Goal: Communication & Community: Answer question/provide support

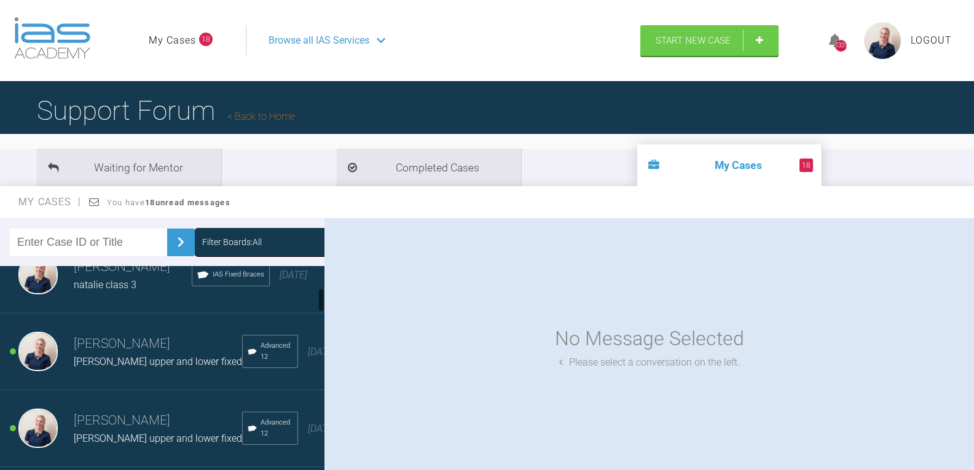
scroll to position [184, 0]
click at [242, 236] on div "Filter Boards: All" at bounding box center [232, 242] width 60 height 14
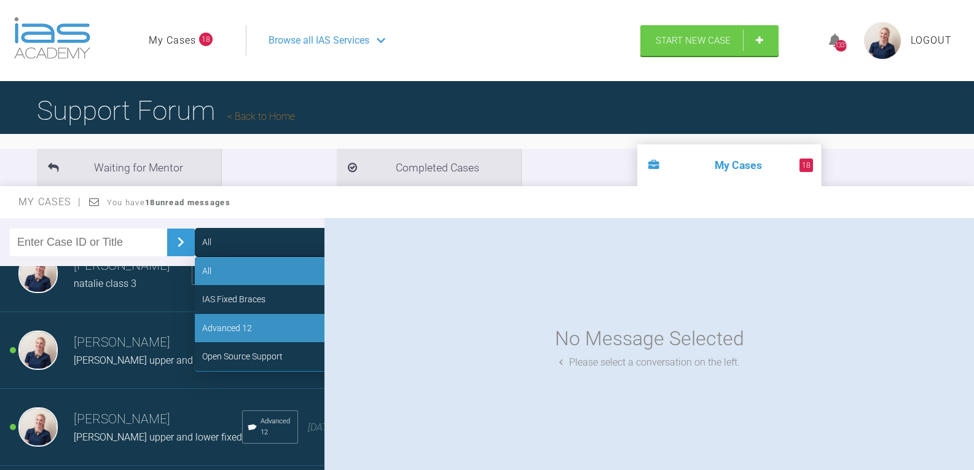
click at [244, 324] on div "Advanced 12" at bounding box center [287, 328] width 184 height 28
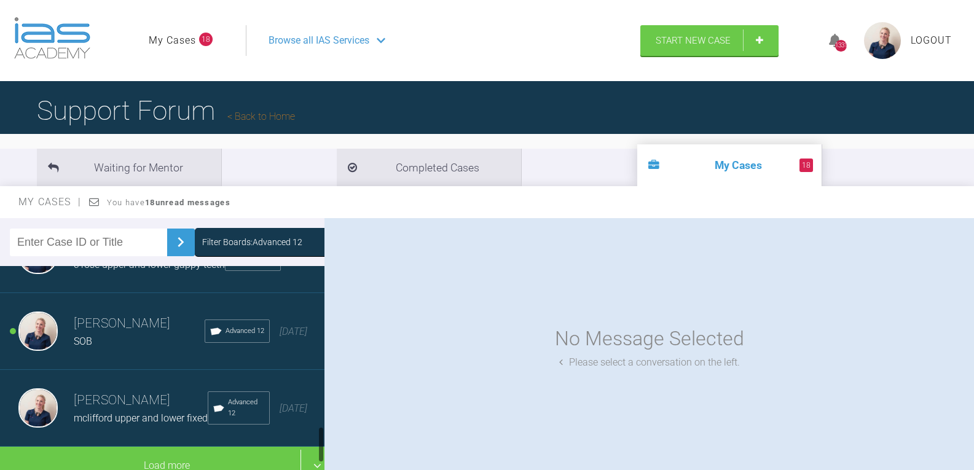
scroll to position [891, 0]
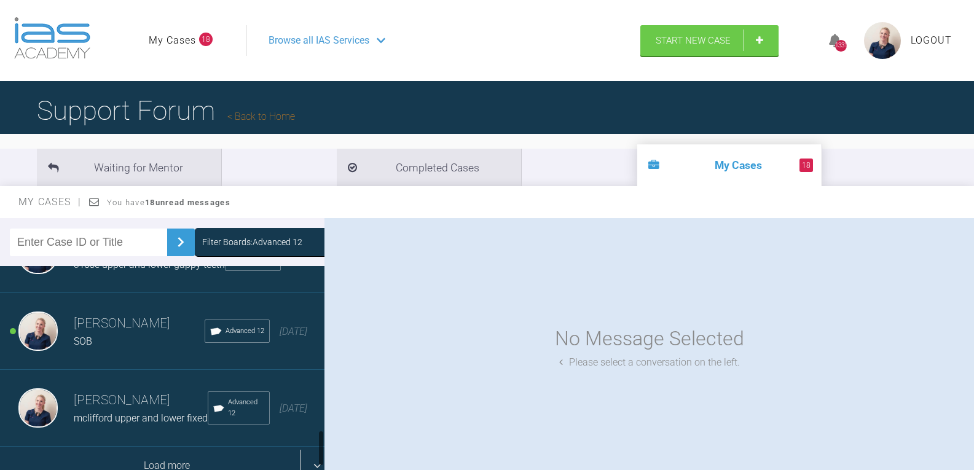
click at [181, 447] on div "Load more" at bounding box center [167, 466] width 334 height 38
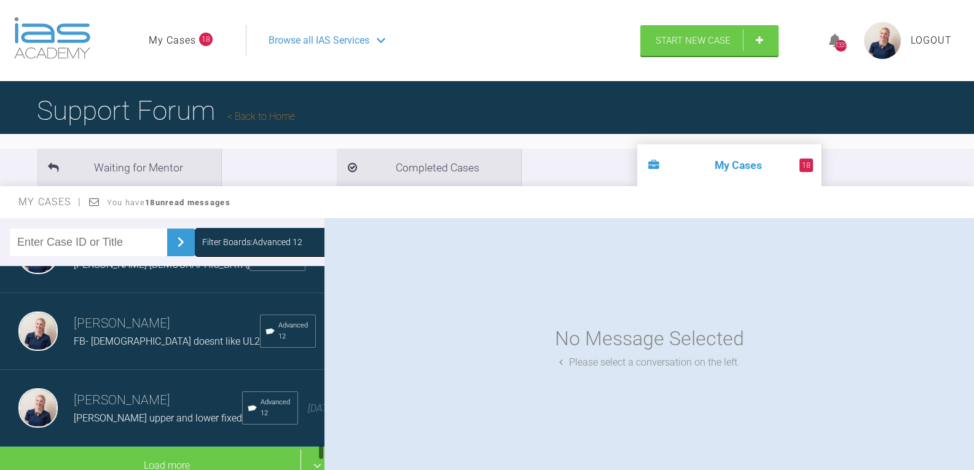
scroll to position [2181, 0]
drag, startPoint x: 96, startPoint y: 296, endPoint x: 152, endPoint y: 336, distance: 68.2
click at [97, 270] on span "Betty 13 years old" at bounding box center [162, 265] width 176 height 12
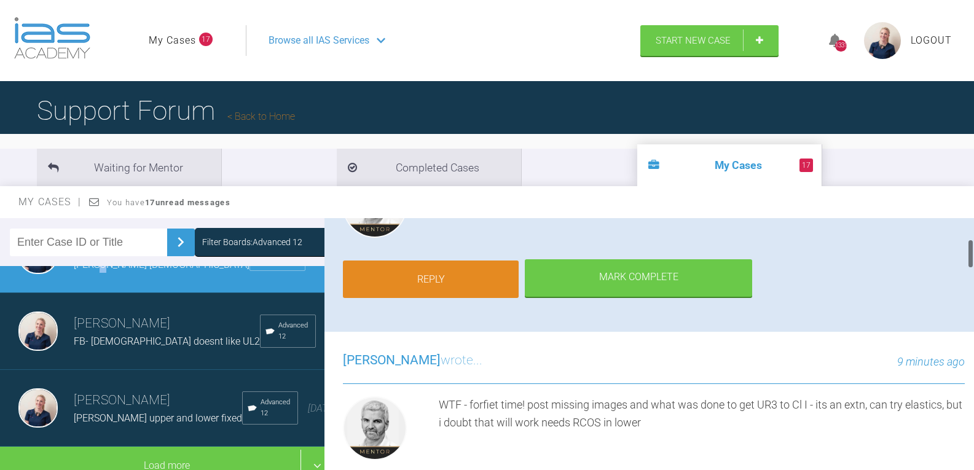
scroll to position [184, 0]
click at [444, 282] on link "Reply" at bounding box center [431, 280] width 176 height 38
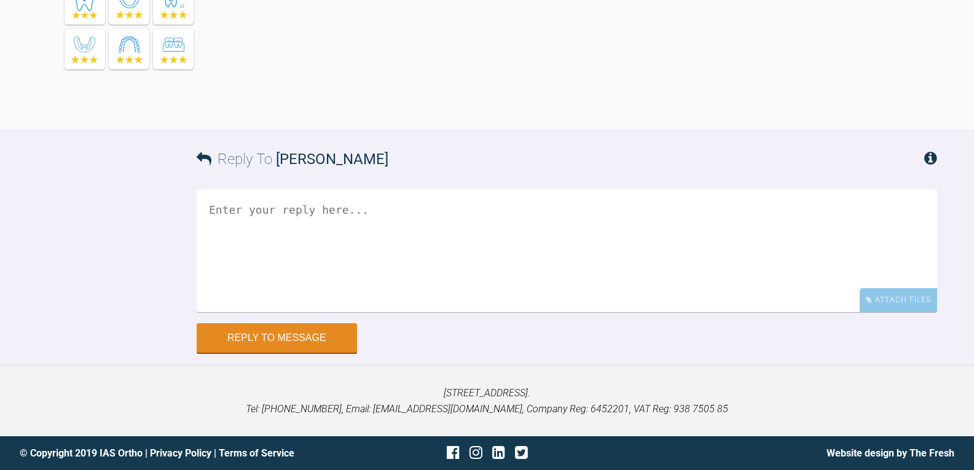
scroll to position [3725, 0]
click at [393, 218] on textarea at bounding box center [567, 250] width 740 height 123
type textarea "ok so bond up upper and lower 0.12niti"
click at [894, 299] on div "Attach Files" at bounding box center [898, 300] width 77 height 24
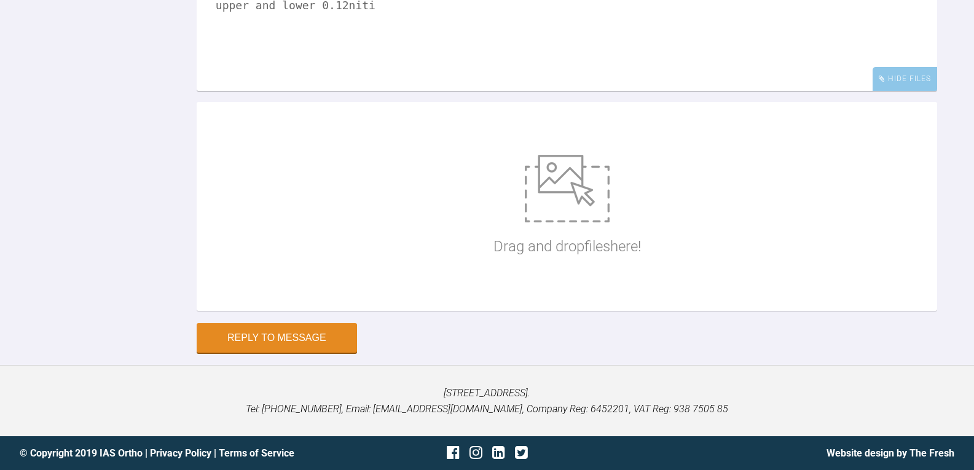
scroll to position [3946, 0]
click at [549, 218] on img at bounding box center [567, 189] width 85 height 68
type input "C:\fakepath\betty1.jpg"
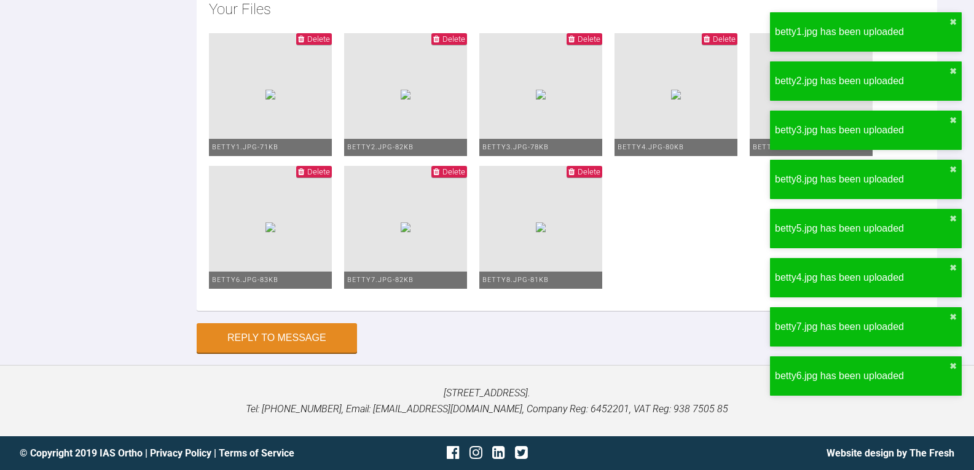
scroll to position [4166, 0]
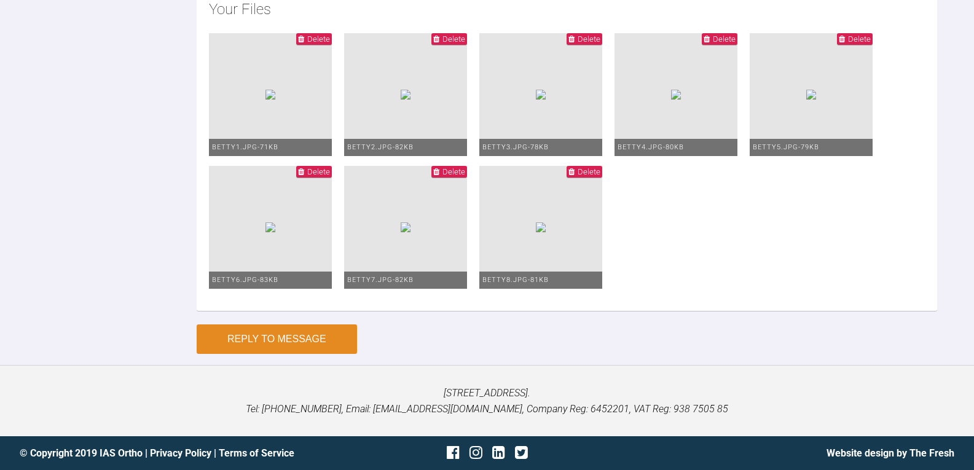
click at [297, 340] on button "Reply to Message" at bounding box center [277, 338] width 160 height 29
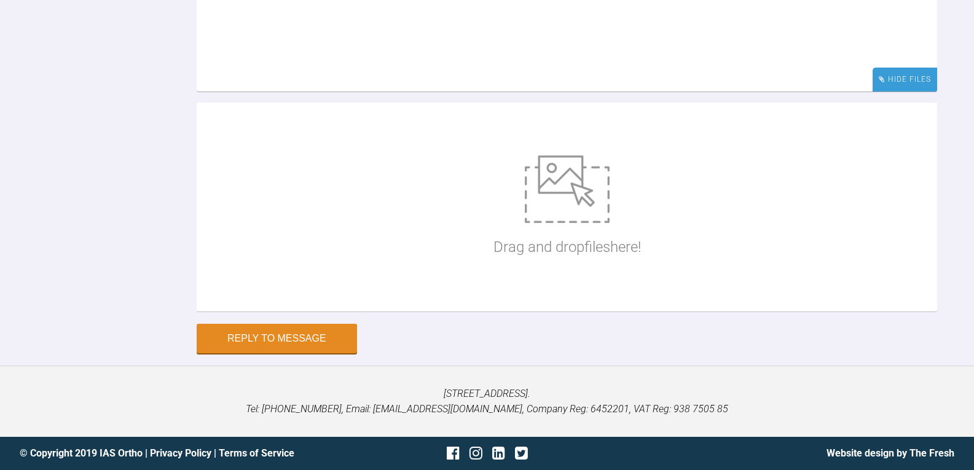
scroll to position [4230, 0]
click at [493, 299] on div "Drag and drop files here!" at bounding box center [566, 207] width 147 height 184
type input "C:\fakepath\betty9.jpg"
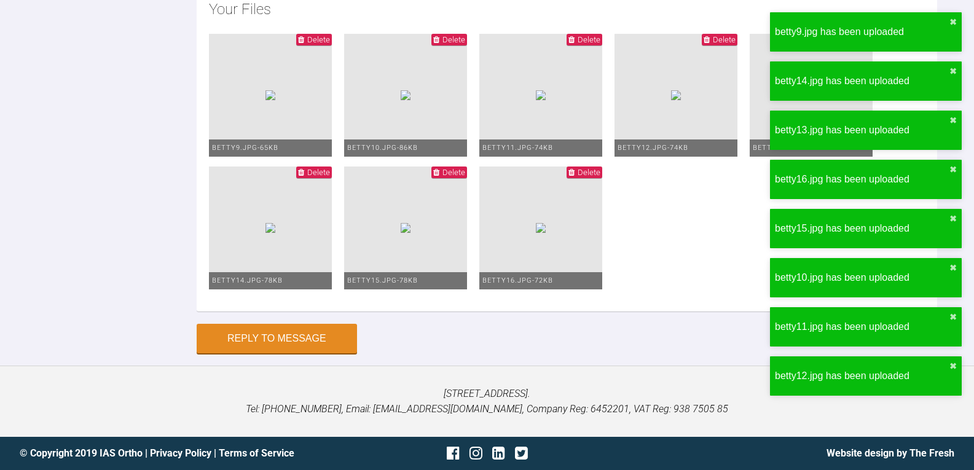
scroll to position [4352, 0]
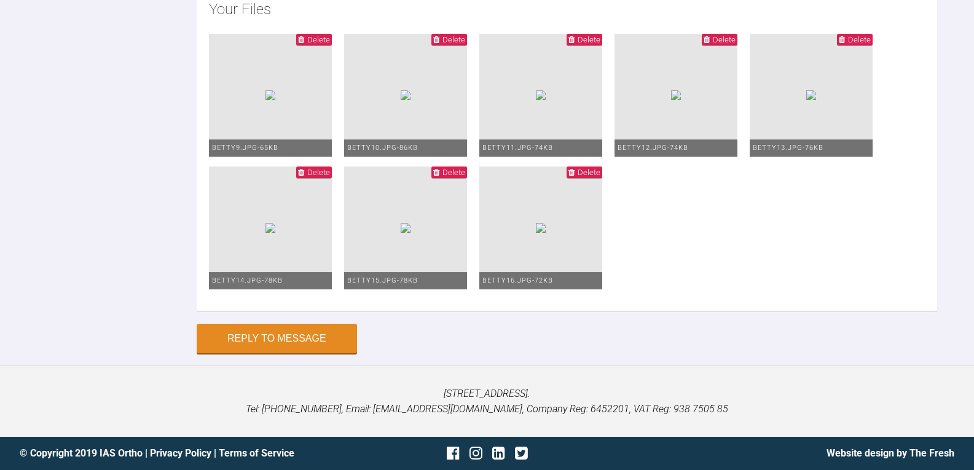
scroll to position [4319, 0]
type textarea "this is her in 2020niti upper and lower so these were the appointments to get t…"
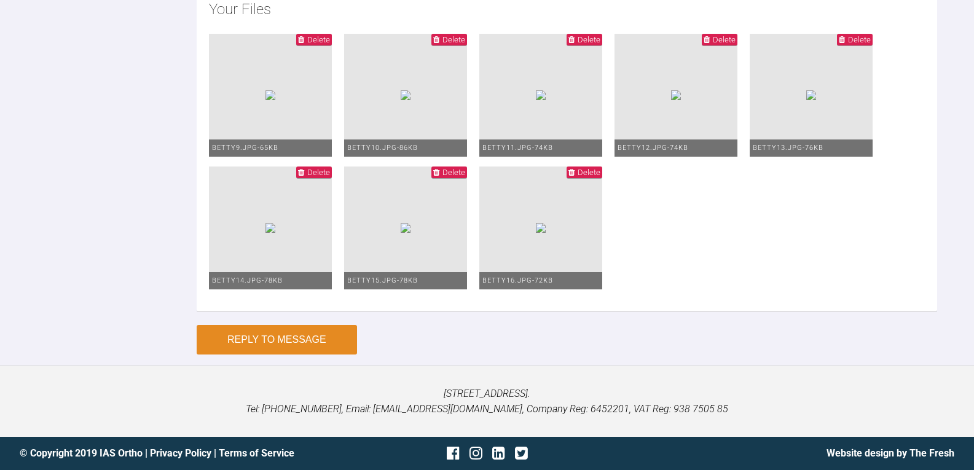
click at [330, 347] on button "Reply to Message" at bounding box center [277, 339] width 160 height 29
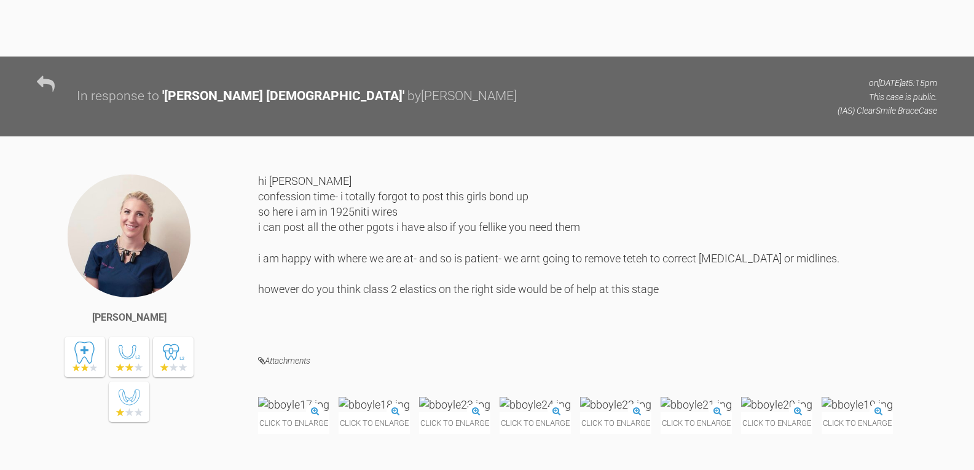
scroll to position [1593, 0]
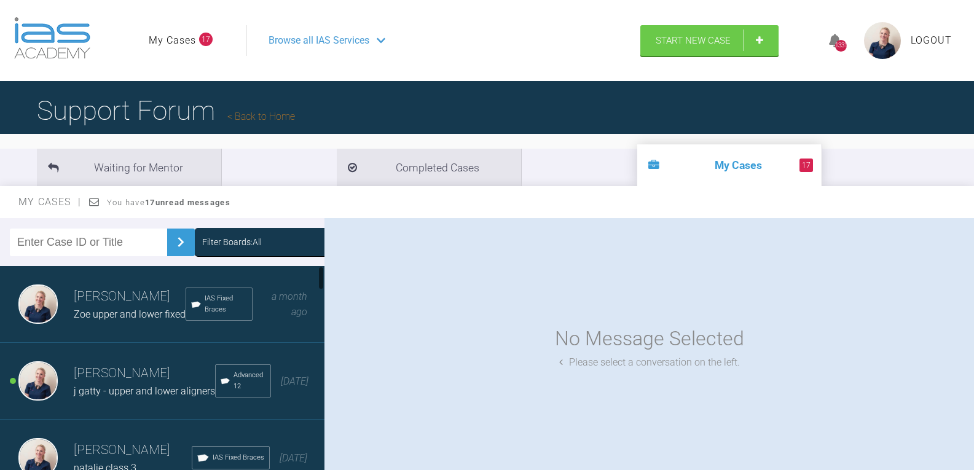
click at [218, 245] on div "Filter Boards: All" at bounding box center [232, 242] width 60 height 14
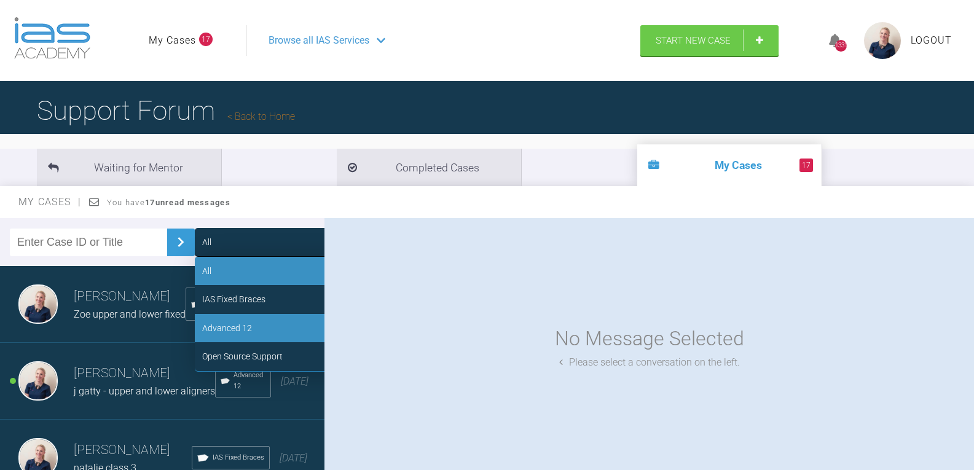
click at [229, 325] on div "Advanced 12" at bounding box center [227, 328] width 50 height 14
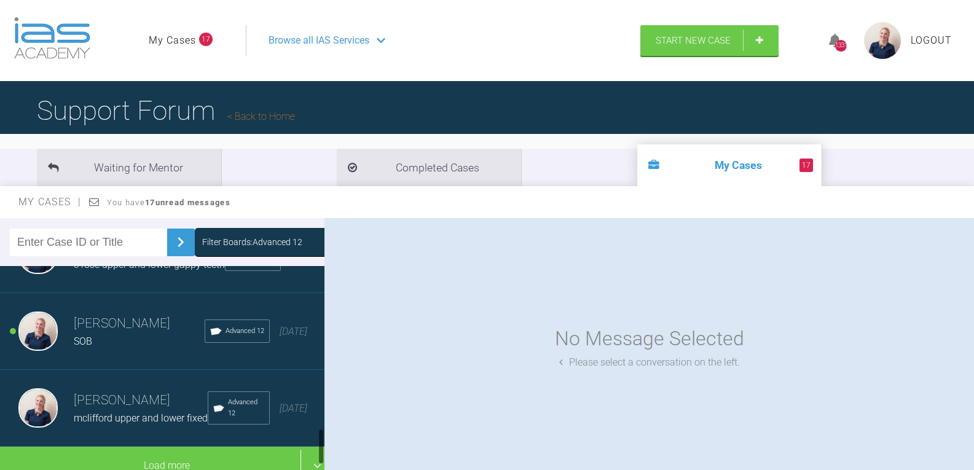
scroll to position [891, 0]
click at [112, 334] on div "SOB" at bounding box center [139, 342] width 131 height 16
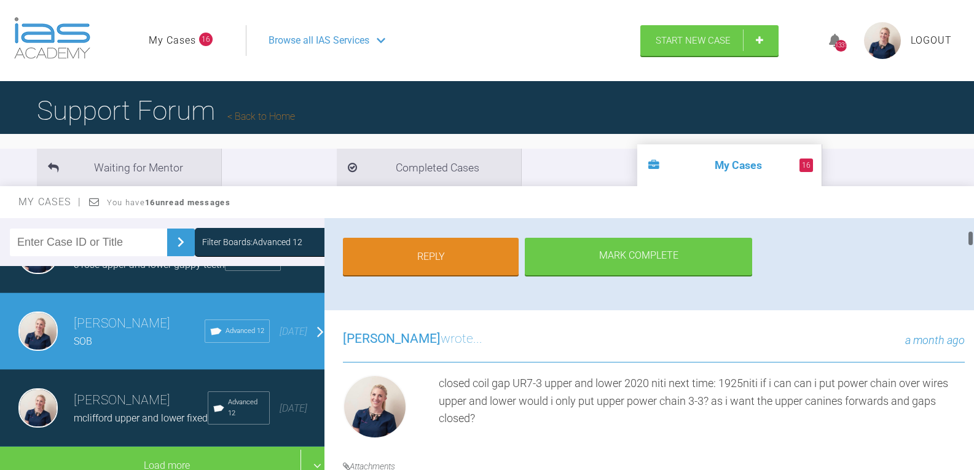
scroll to position [184, 0]
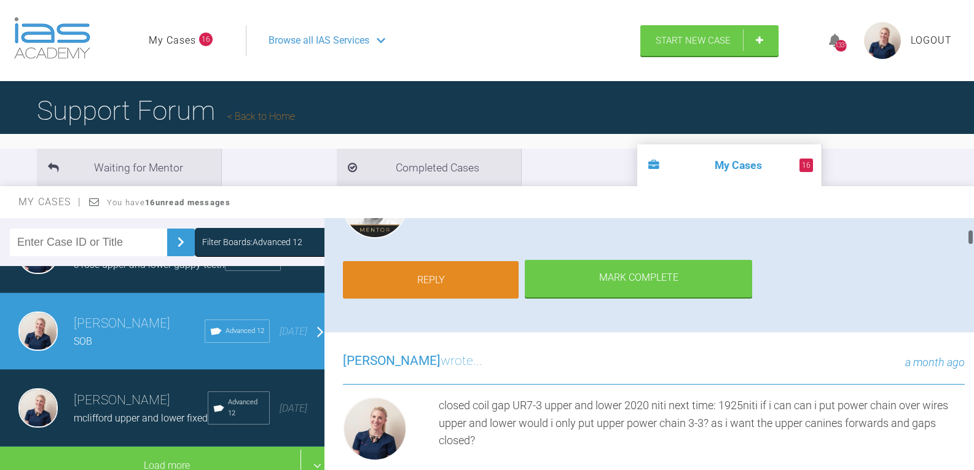
click at [442, 272] on link "Reply" at bounding box center [431, 280] width 176 height 38
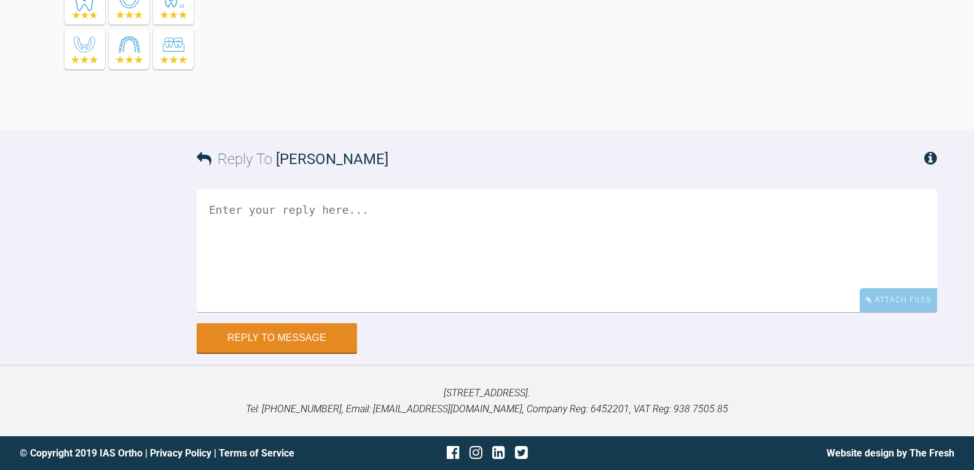
scroll to position [6430, 0]
click at [895, 304] on div "Attach Files" at bounding box center [898, 300] width 77 height 24
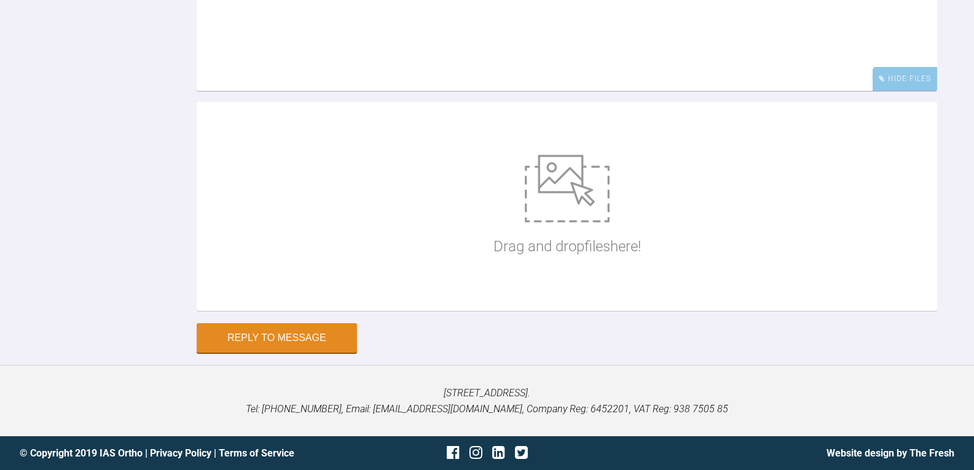
scroll to position [6553, 0]
click at [536, 258] on p "Drag and drop files here!" at bounding box center [566, 246] width 147 height 23
type input "C:\fakepath\s obrain.jpg"
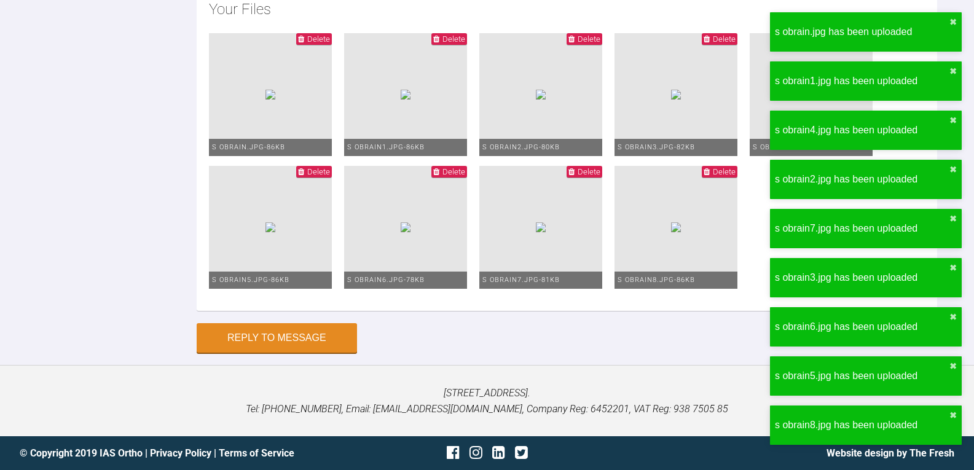
scroll to position [6798, 0]
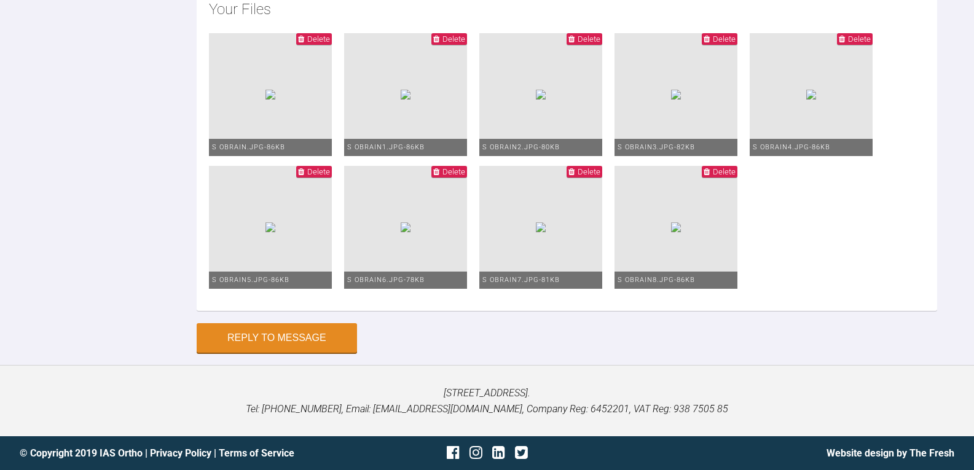
click at [330, 44] on span "Delete" at bounding box center [318, 38] width 23 height 9
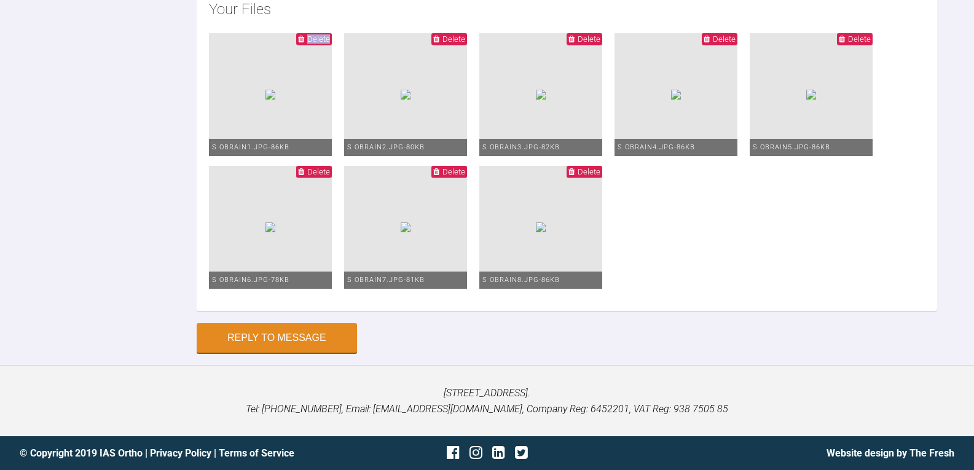
click at [330, 44] on span "Delete" at bounding box center [318, 38] width 23 height 9
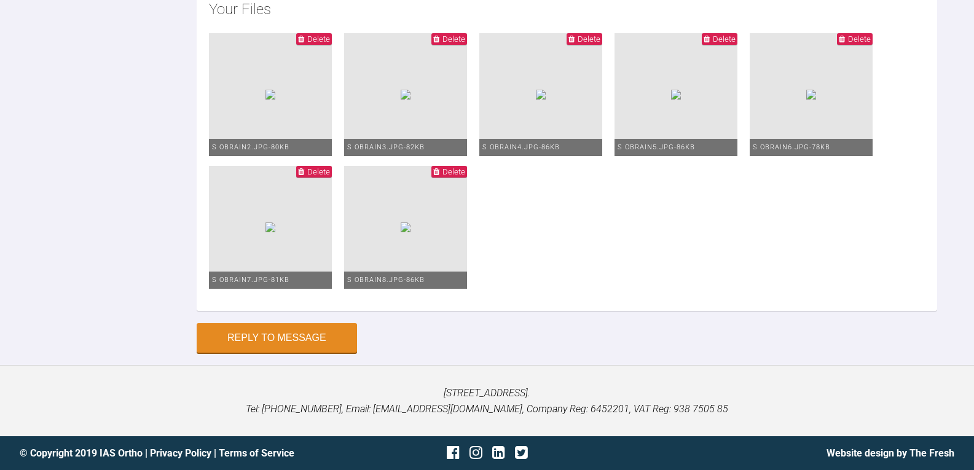
click at [330, 44] on span "Delete" at bounding box center [318, 38] width 23 height 9
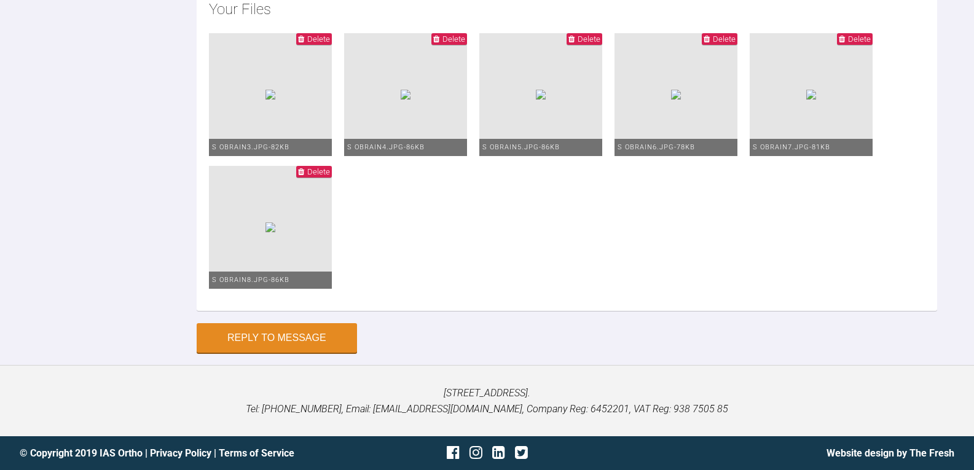
click at [330, 44] on span "Delete" at bounding box center [318, 38] width 23 height 9
click at [442, 44] on span "Delete" at bounding box center [453, 38] width 23 height 9
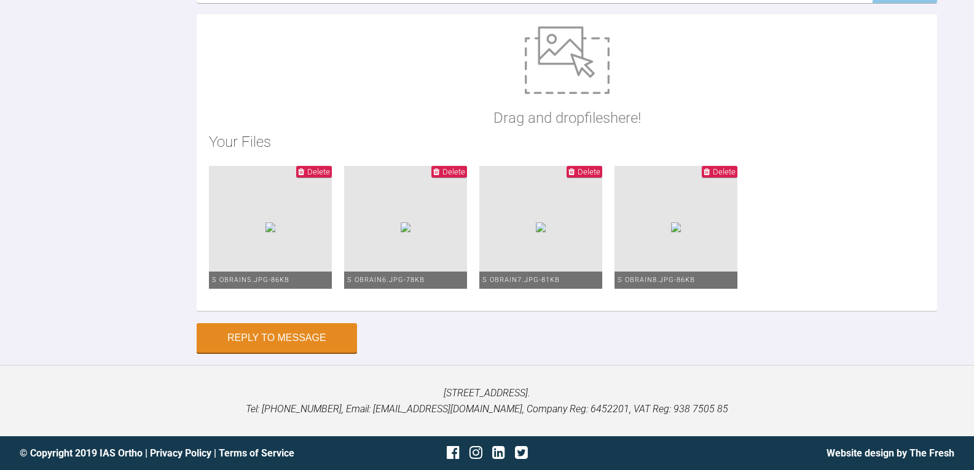
scroll to position [6739, 0]
click at [359, 112] on div "Drag and drop files here! Your Files Delete s obrain5.jpg - 86KB Delete s obrai…" at bounding box center [567, 162] width 740 height 297
click at [330, 171] on span "Delete" at bounding box center [318, 171] width 23 height 9
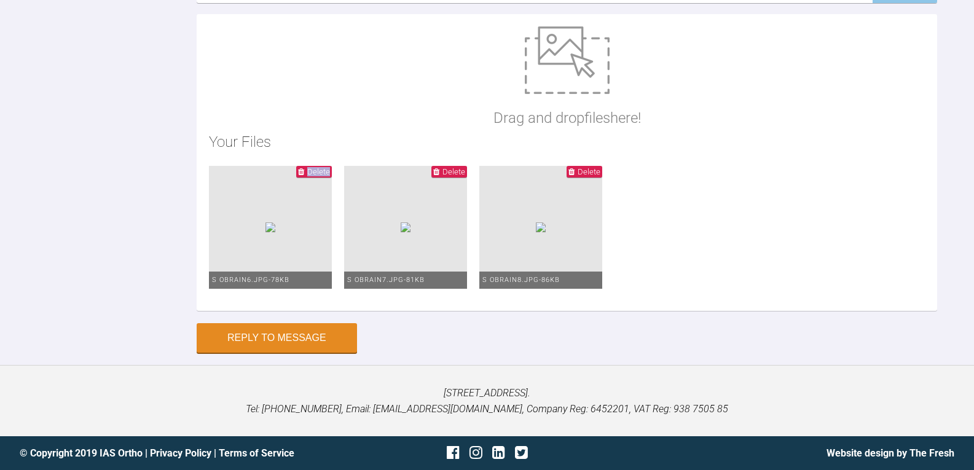
click at [330, 171] on span "Delete" at bounding box center [318, 171] width 23 height 9
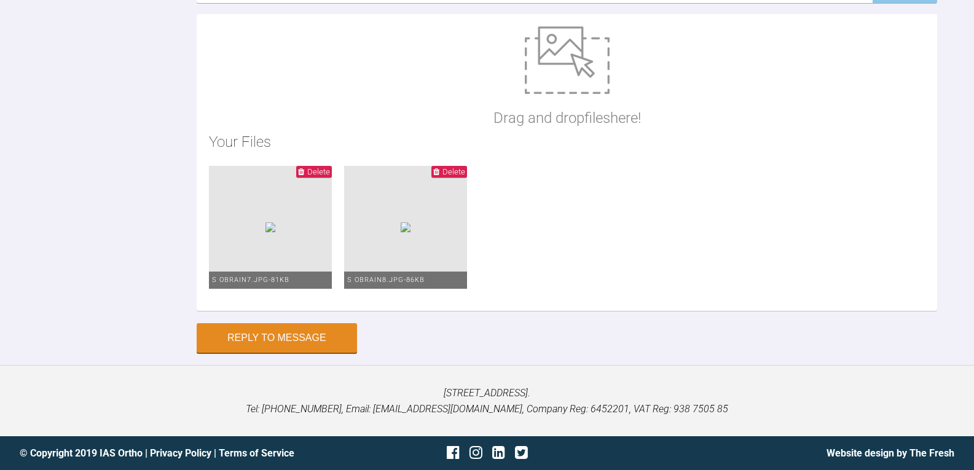
click at [330, 171] on span "Delete" at bounding box center [318, 171] width 23 height 9
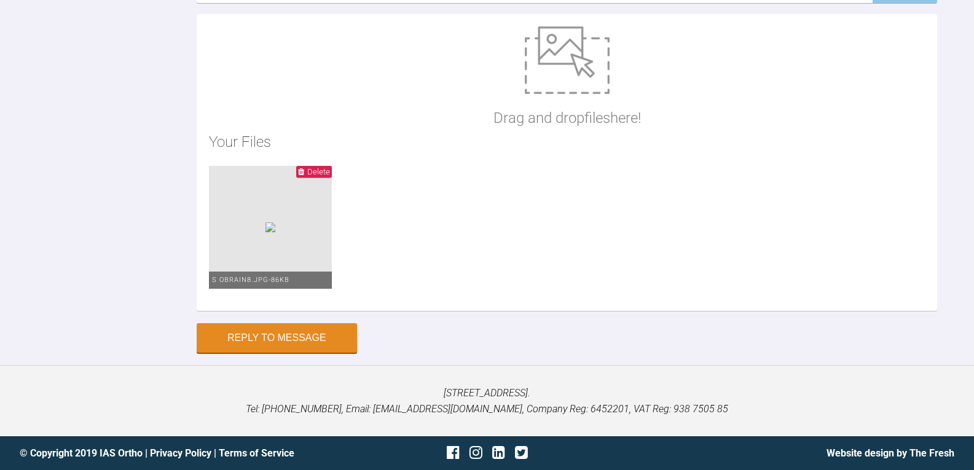
click at [330, 171] on span "Delete" at bounding box center [318, 171] width 23 height 9
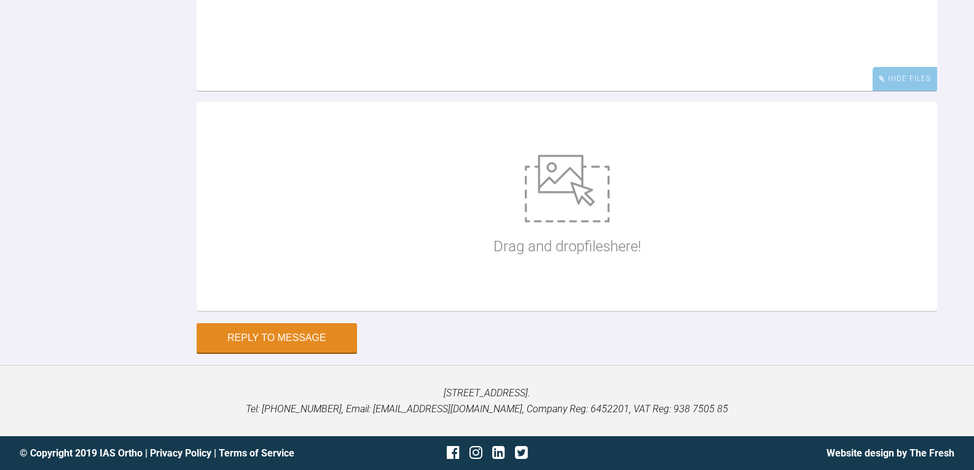
click at [588, 205] on img at bounding box center [567, 189] width 85 height 68
type input "C:\fakepath\s obrain1.jpg"
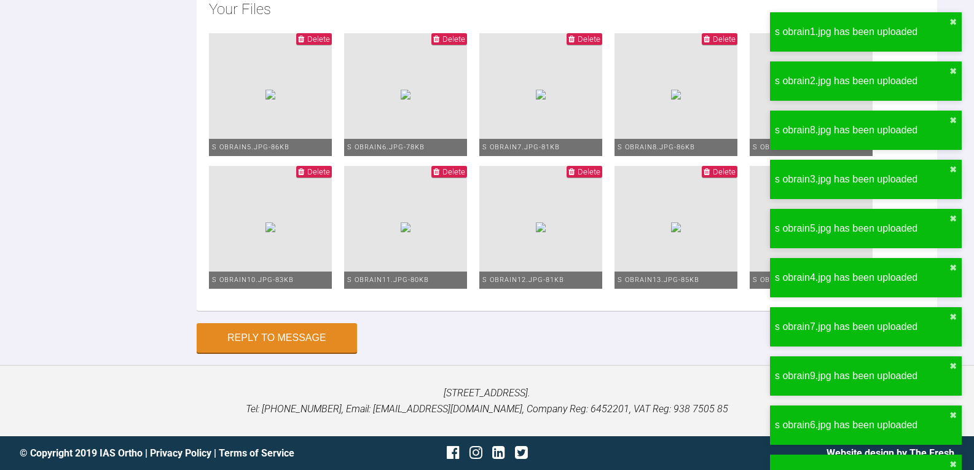
click at [330, 44] on span "Delete" at bounding box center [318, 38] width 23 height 9
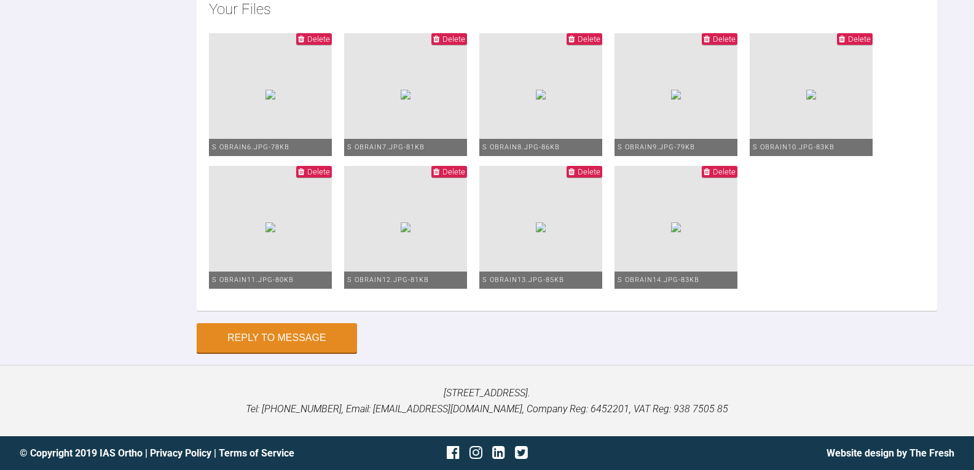
click at [465, 44] on span "Delete" at bounding box center [453, 38] width 23 height 9
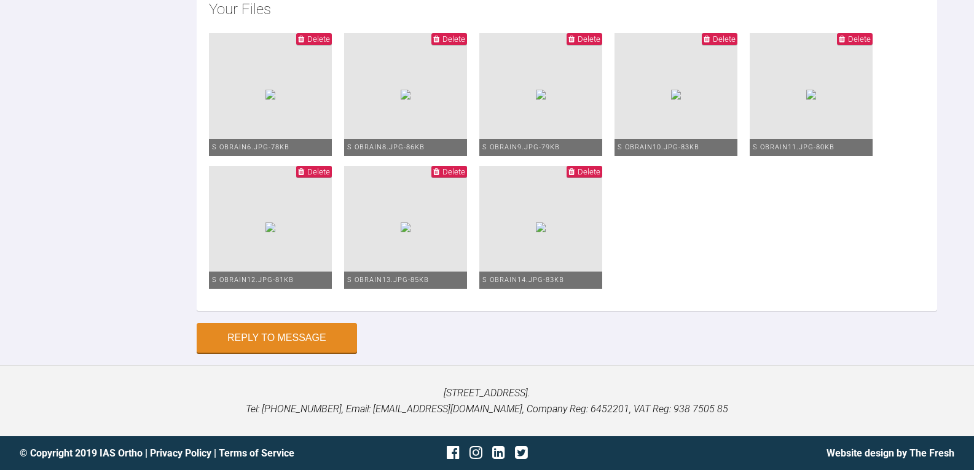
click at [465, 44] on span "Delete" at bounding box center [453, 38] width 23 height 9
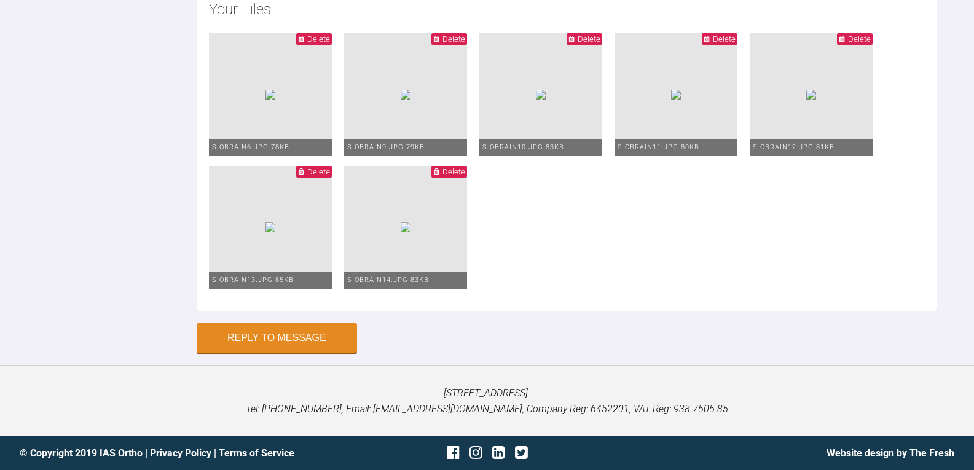
click at [465, 44] on span "Delete" at bounding box center [453, 38] width 23 height 9
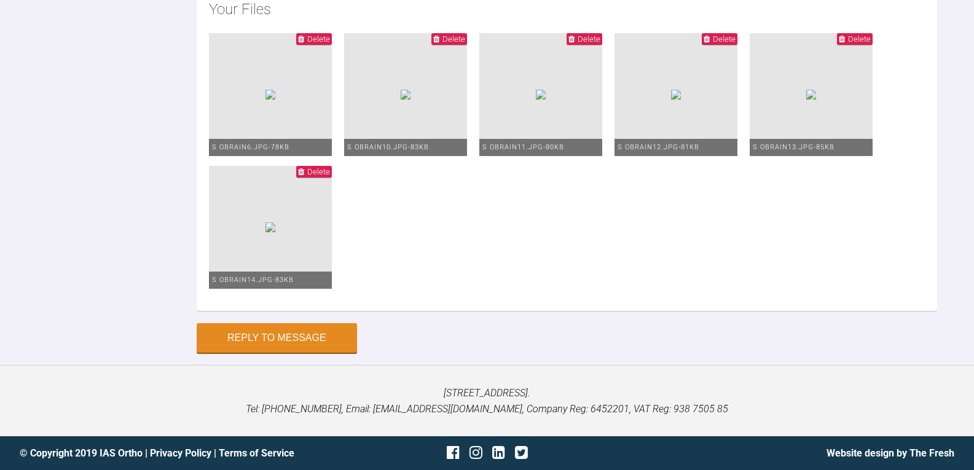
click at [465, 44] on span "Delete" at bounding box center [453, 38] width 23 height 9
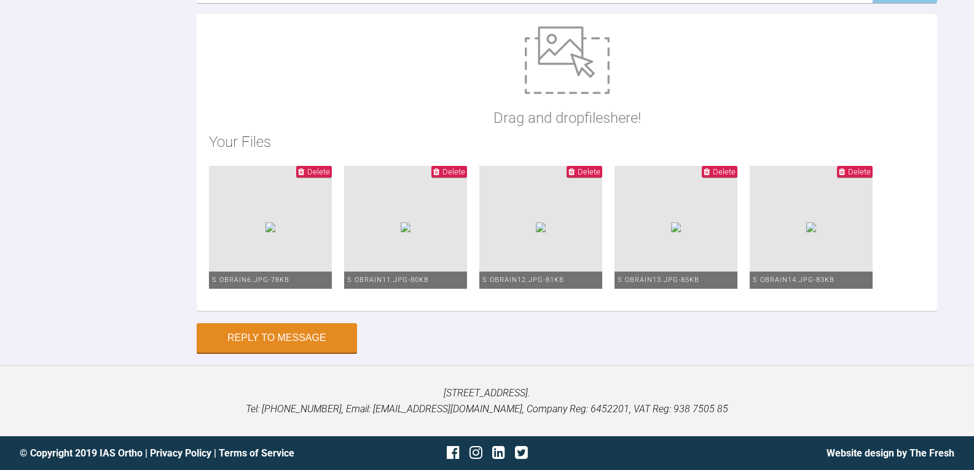
click at [465, 167] on span "Delete" at bounding box center [453, 171] width 23 height 9
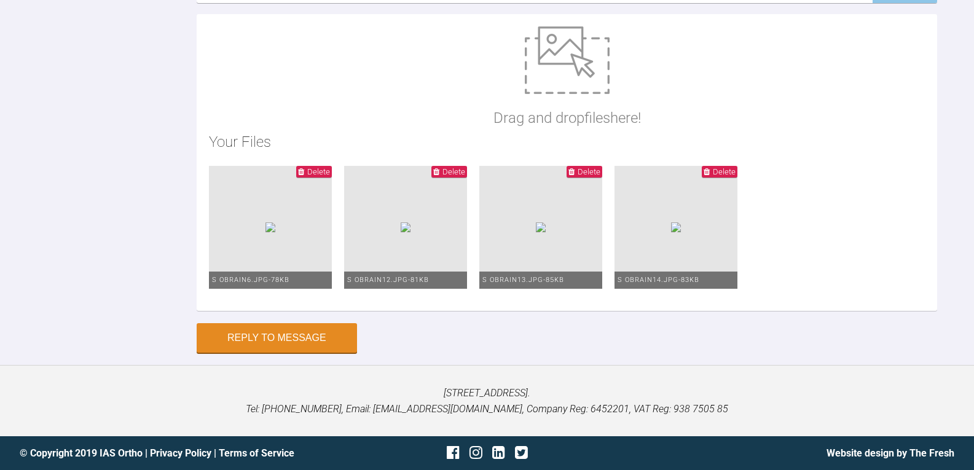
click at [304, 171] on icon at bounding box center [301, 172] width 6 height 8
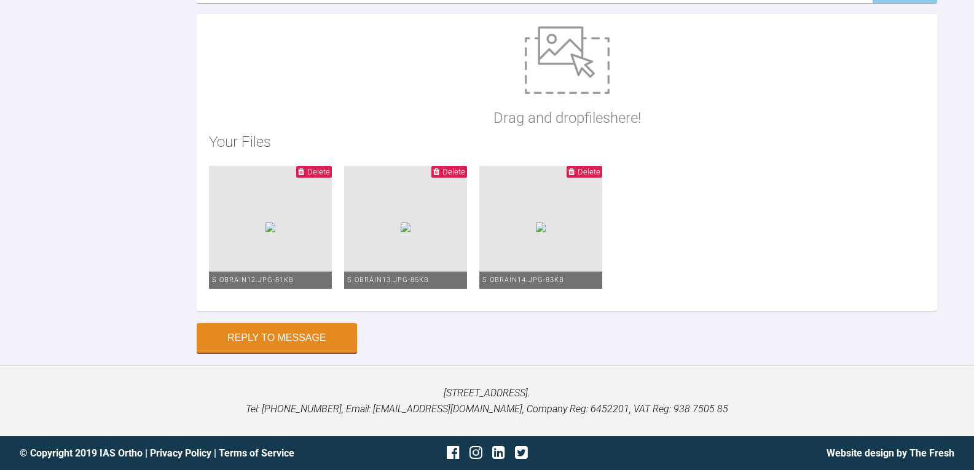
click at [330, 173] on span "Delete" at bounding box center [318, 171] width 23 height 9
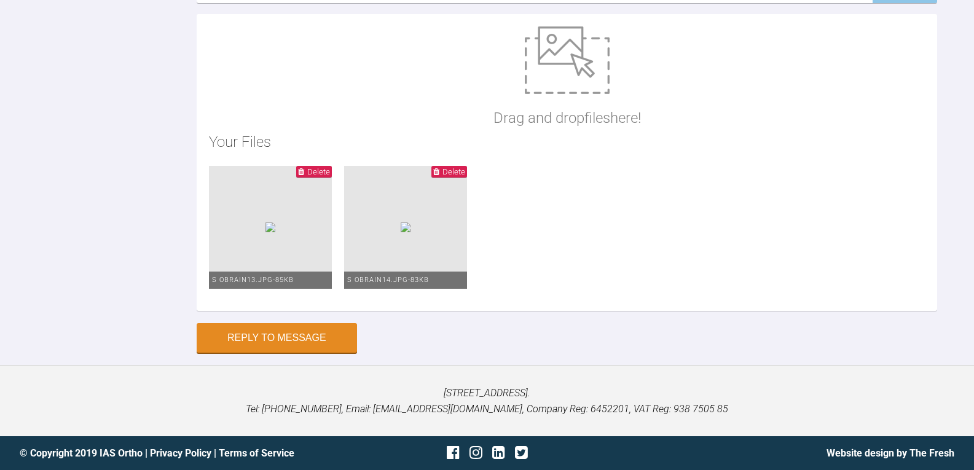
click at [330, 176] on span "Delete" at bounding box center [318, 171] width 23 height 9
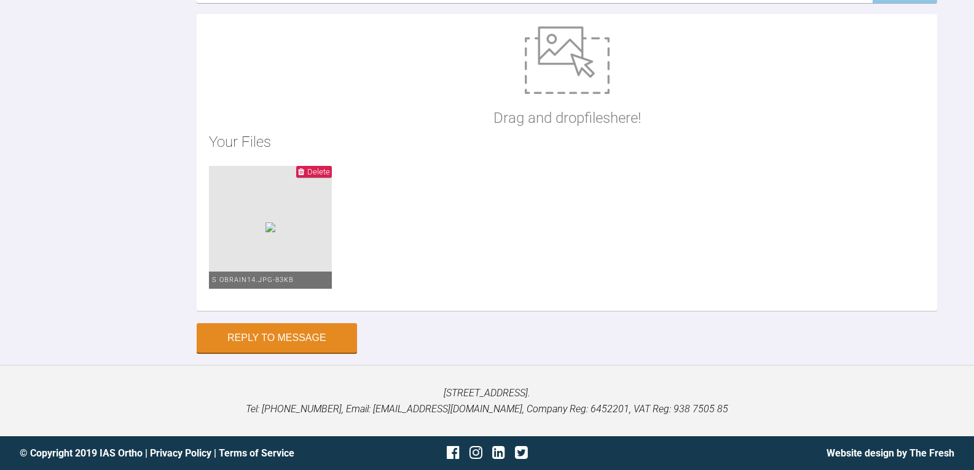
click at [377, 165] on div "Your Files Delete s obrain14.jpg - 83KB" at bounding box center [567, 214] width 716 height 168
drag, startPoint x: 340, startPoint y: 168, endPoint x: 333, endPoint y: 159, distance: 11.3
click at [304, 168] on icon at bounding box center [301, 172] width 6 height 8
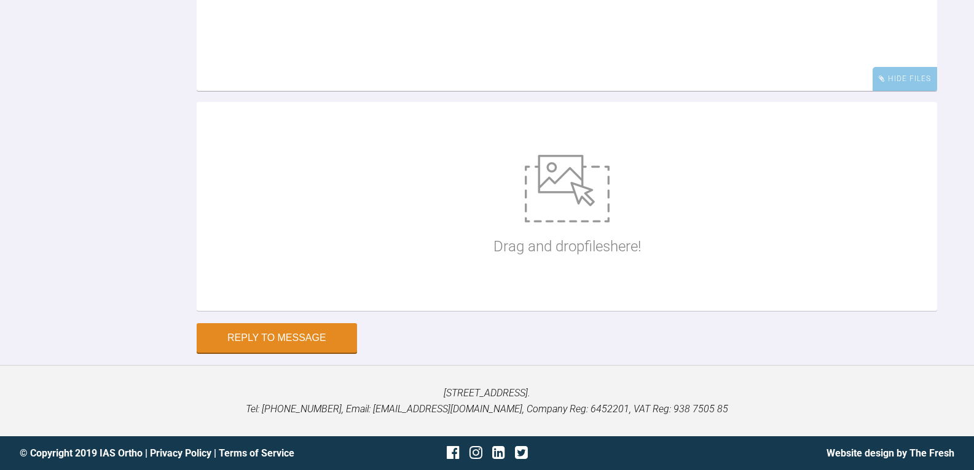
scroll to position [6651, 0]
click at [551, 200] on img at bounding box center [567, 189] width 85 height 68
type input "C:\fakepath\sobrien111.jpg"
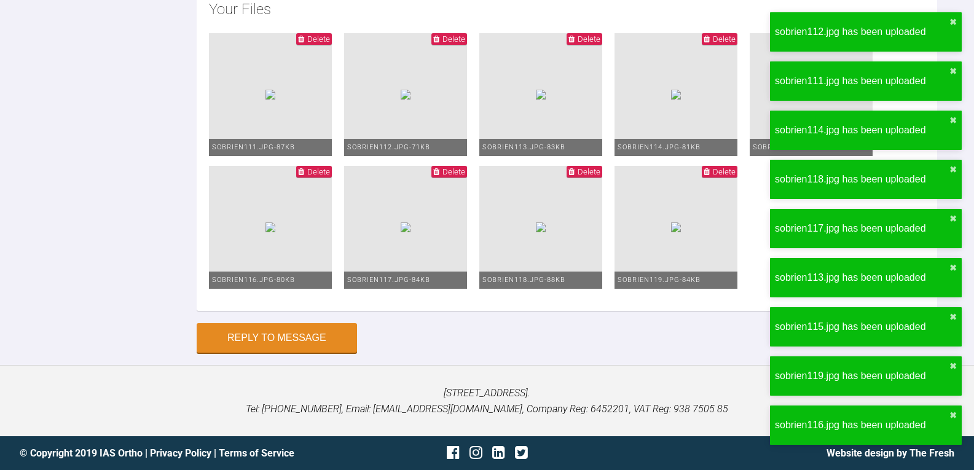
scroll to position [6430, 0]
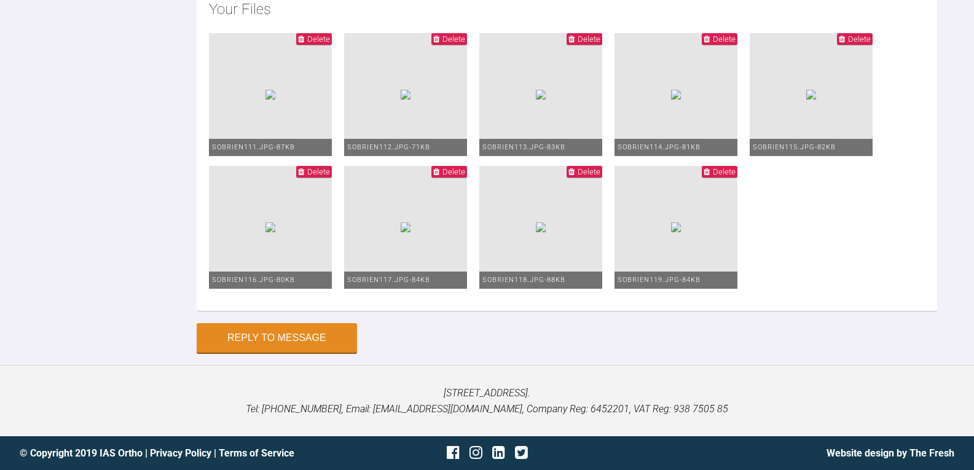
scroll to position [6921, 0]
type textarea "upper 1925 lower 1925niti power chain upper 3-3 lower lr6- ll4 i will monitor s…"
click at [267, 353] on button "Reply to Message" at bounding box center [277, 337] width 160 height 29
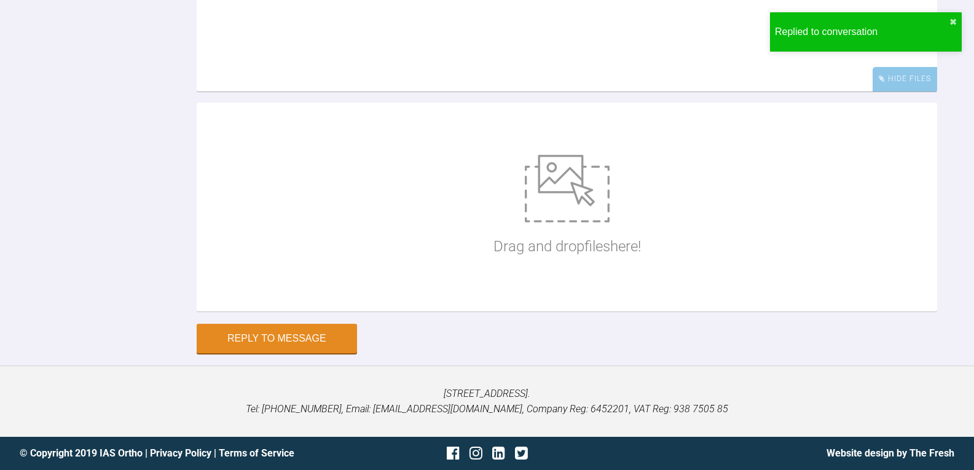
scroll to position [6750, 0]
